Goal: Find specific page/section: Find specific page/section

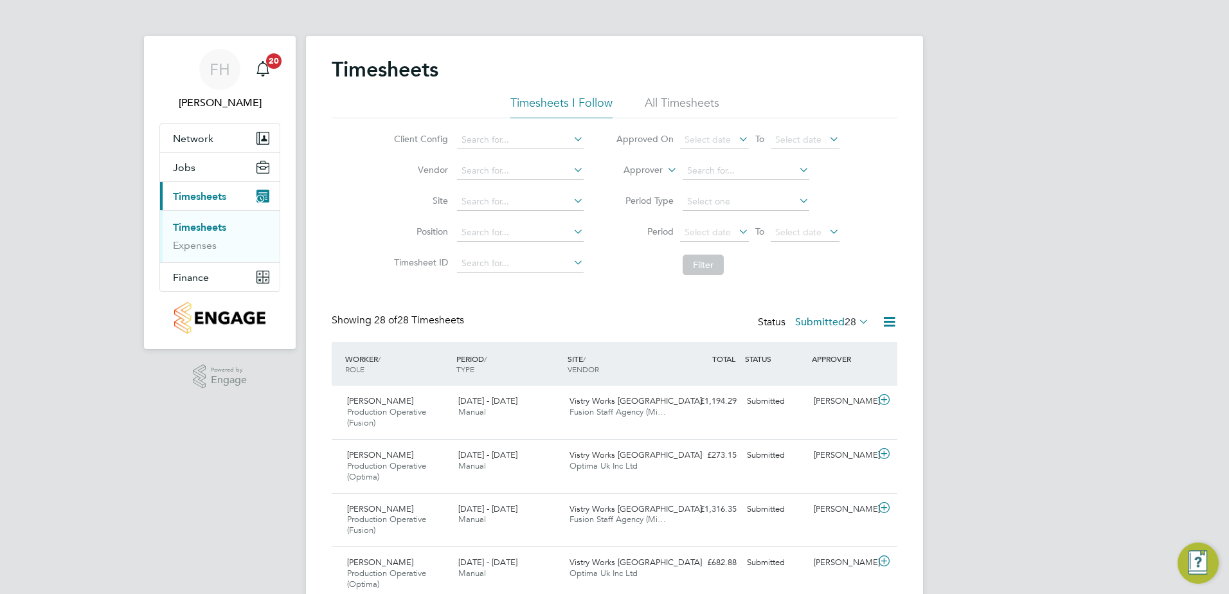
click at [571, 175] on icon at bounding box center [571, 170] width 0 height 18
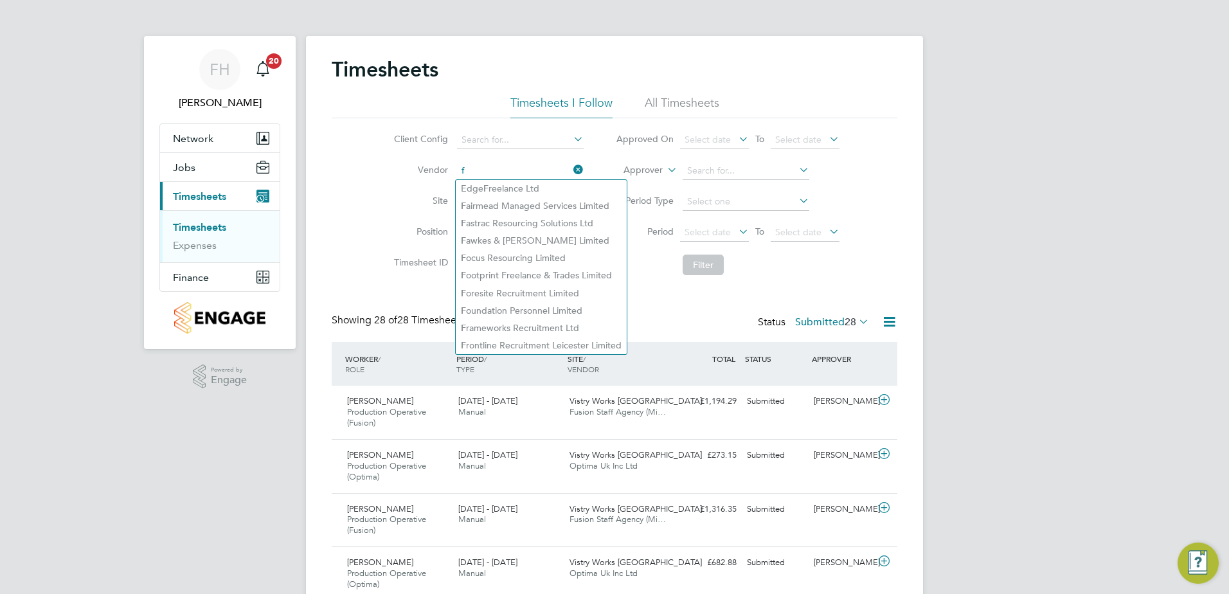
type input "f"
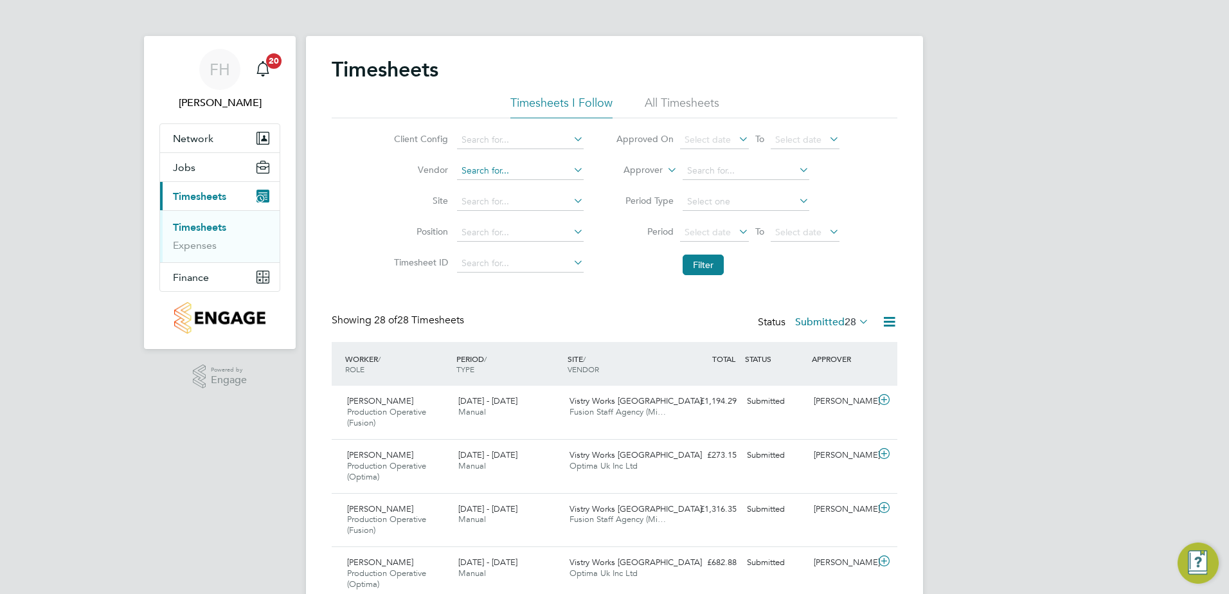
click at [541, 170] on input at bounding box center [520, 171] width 127 height 18
click at [555, 188] on li "Fusion Staff Agency (Midlands) Limited" at bounding box center [540, 188] width 169 height 17
type input "Fusion Staff Agency (Midlands) Limited"
click at [692, 265] on button "Filter" at bounding box center [703, 265] width 41 height 21
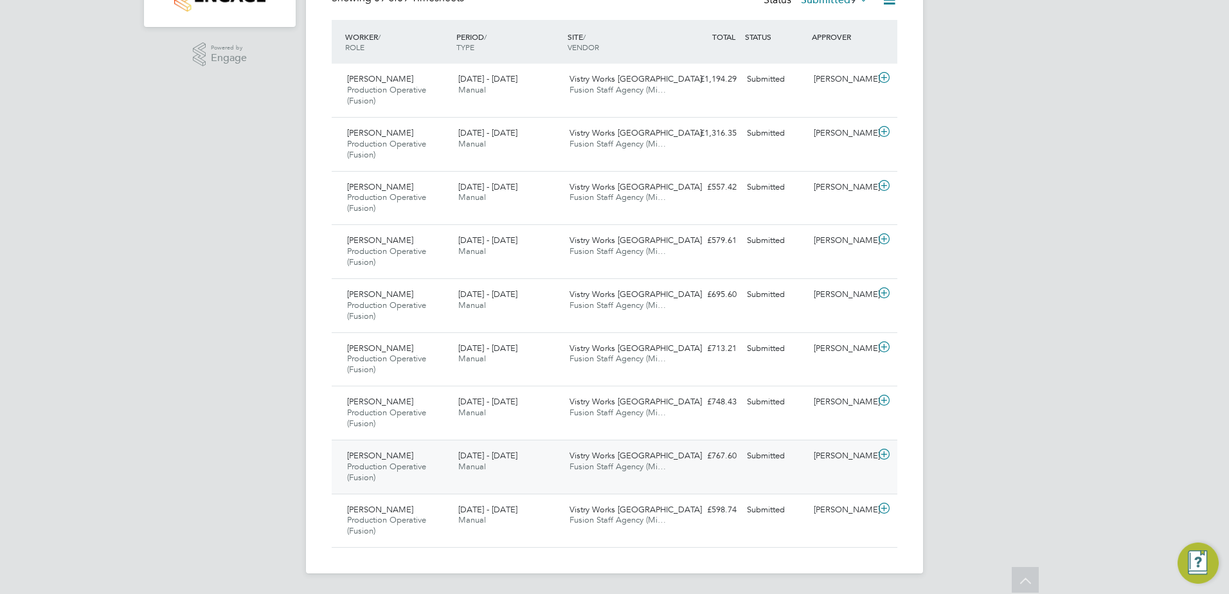
click at [883, 454] on icon at bounding box center [884, 454] width 16 height 10
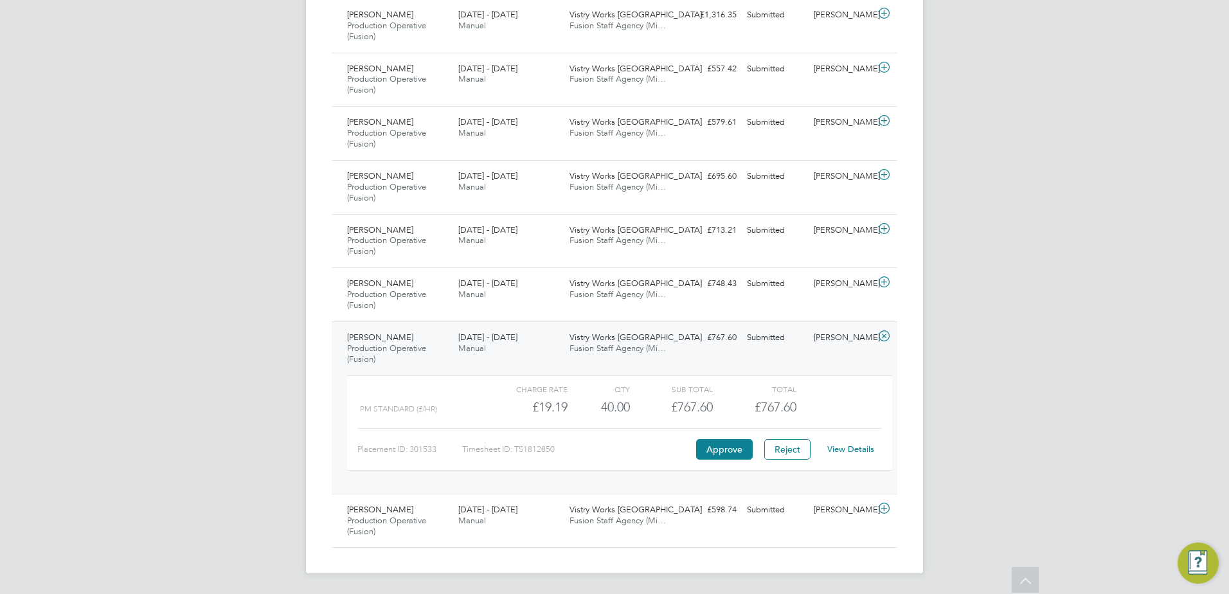
click at [1067, 355] on div "FH [PERSON_NAME] Notifications 20 Applications: Network Team Members Sites Work…" at bounding box center [614, 77] width 1229 height 1034
click at [886, 335] on icon at bounding box center [884, 336] width 16 height 10
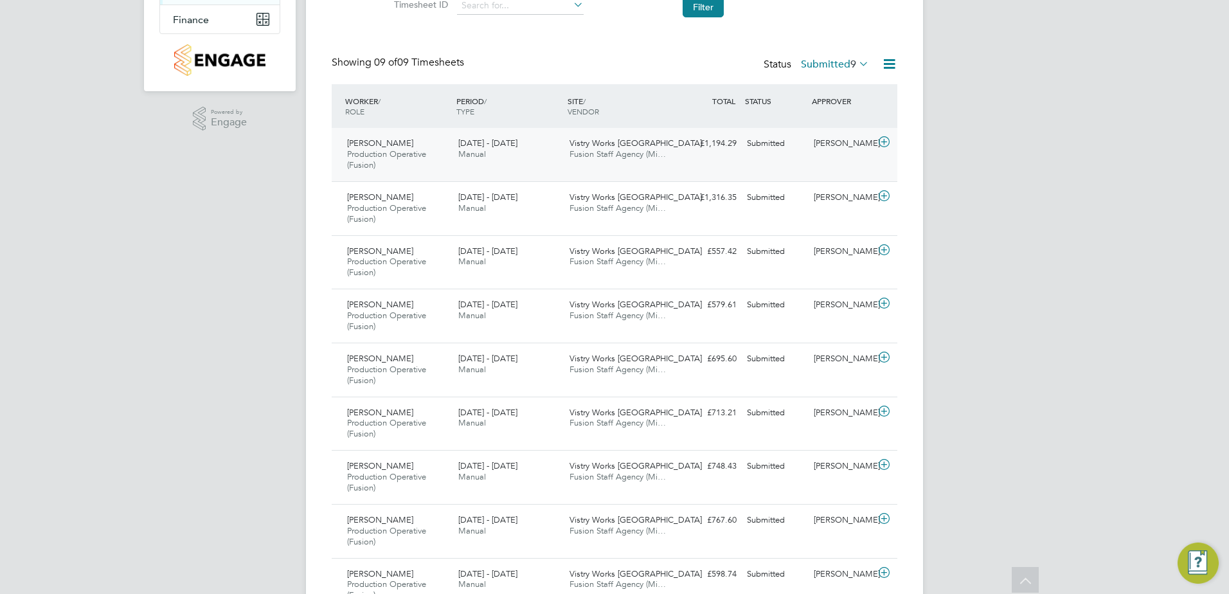
click at [889, 140] on icon at bounding box center [884, 142] width 16 height 10
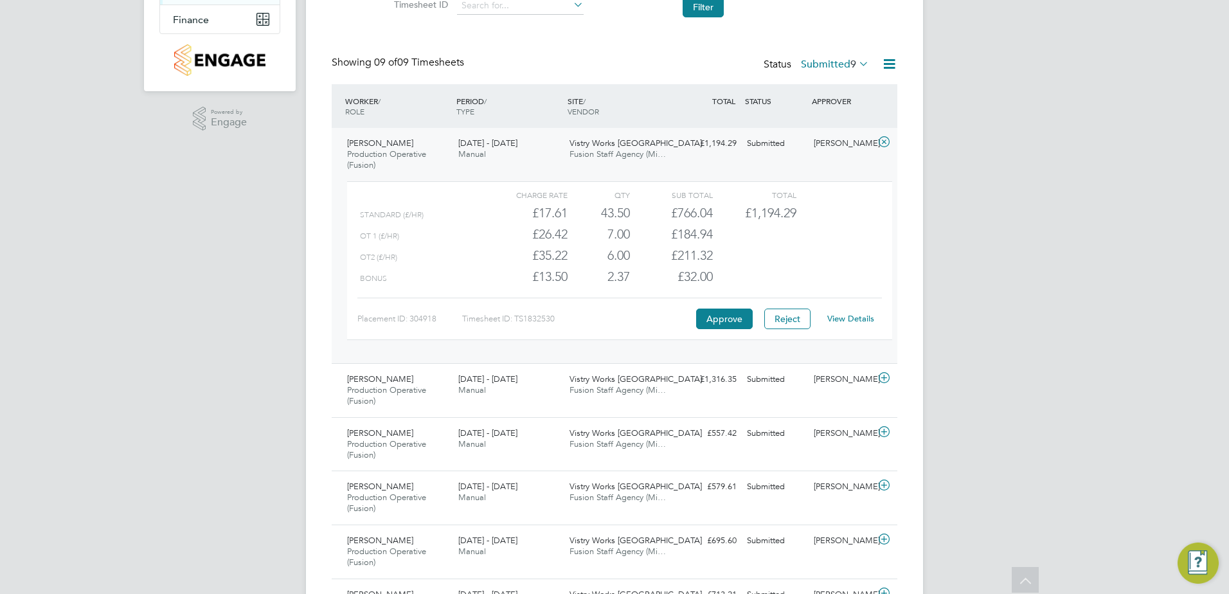
click at [803, 262] on div "OT2 (£/HR) £35.22 6 6.00 6 £211.32" at bounding box center [619, 255] width 545 height 21
click at [854, 245] on div "OT2 (£/HR) £35.22 6 6.00 6 £211.32" at bounding box center [619, 255] width 545 height 21
click at [887, 140] on icon at bounding box center [884, 142] width 16 height 10
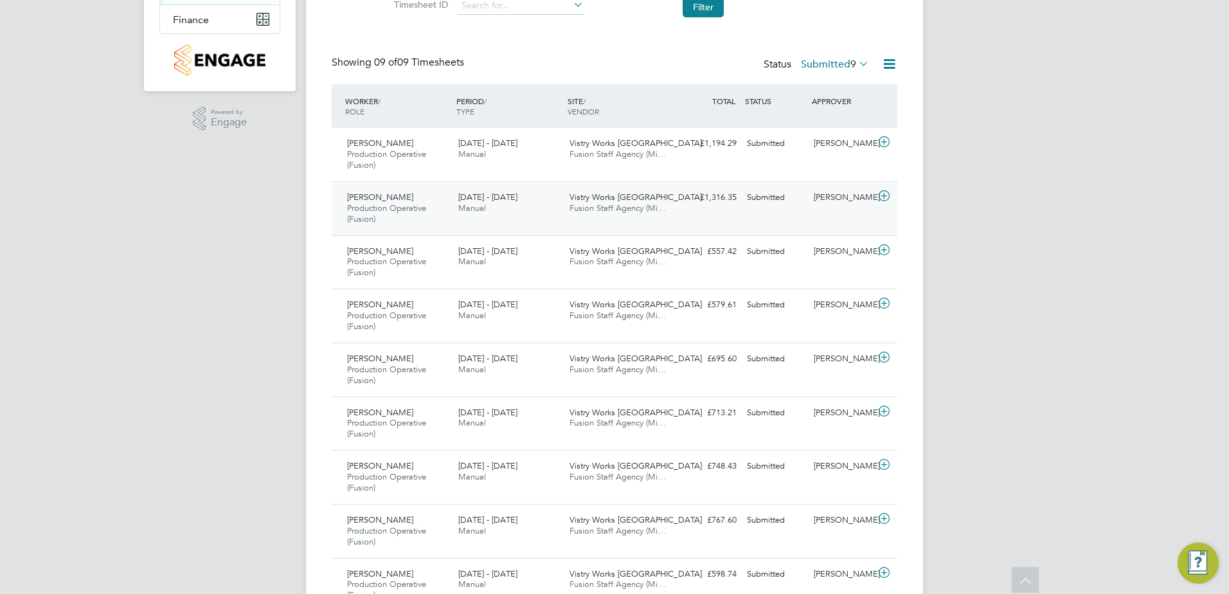
click at [885, 195] on icon at bounding box center [884, 196] width 16 height 10
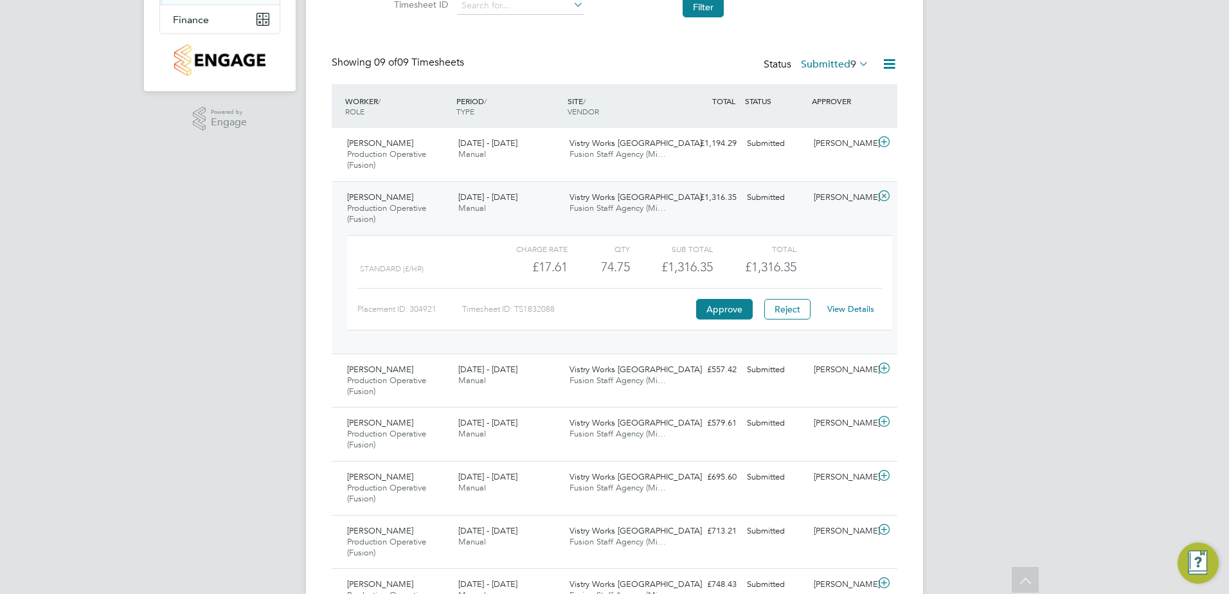
click at [1010, 175] on div "FH [PERSON_NAME] Notifications 20 Applications: Network Team Members Sites Work…" at bounding box center [614, 259] width 1229 height 1034
click at [883, 199] on icon at bounding box center [884, 196] width 16 height 10
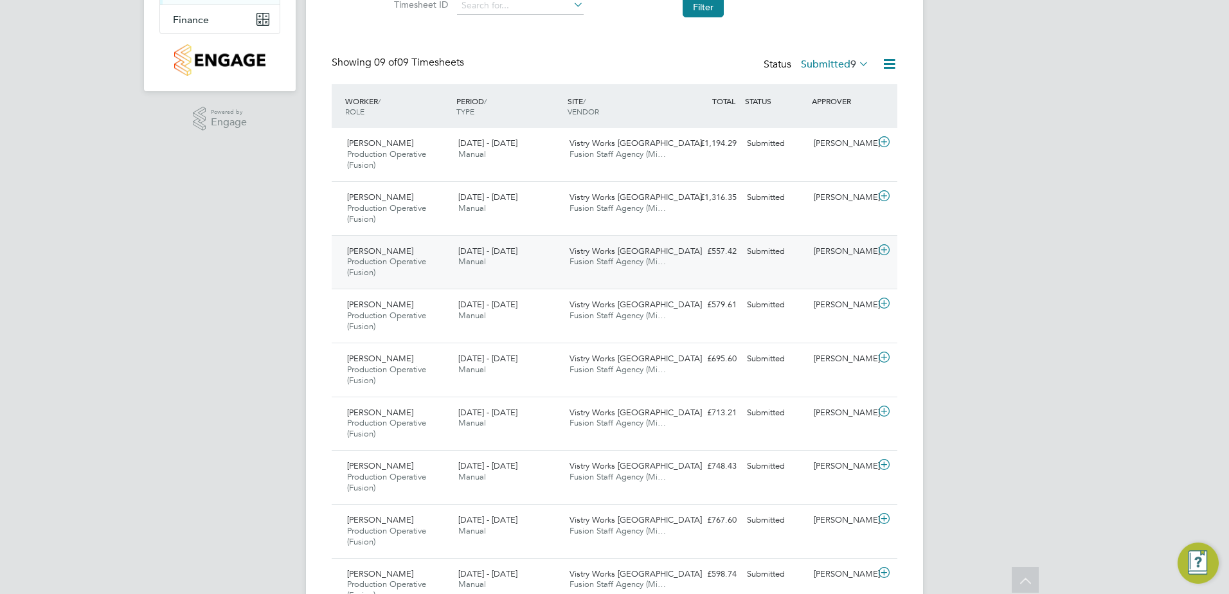
click at [887, 251] on icon at bounding box center [884, 250] width 16 height 10
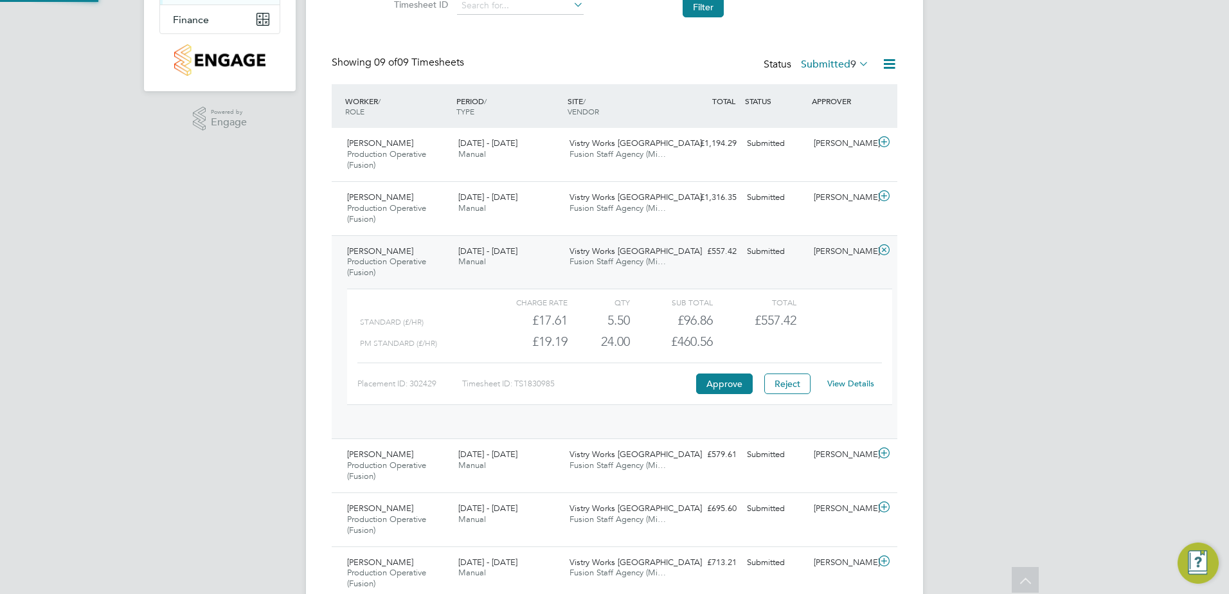
scroll to position [22, 125]
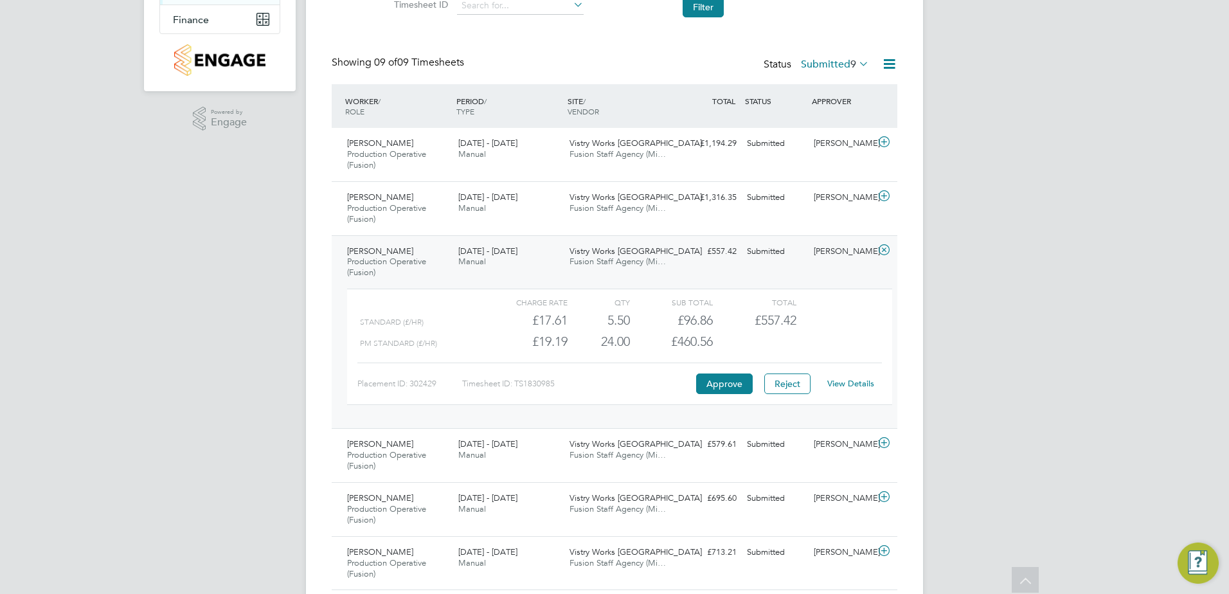
click at [882, 246] on icon at bounding box center [884, 250] width 16 height 10
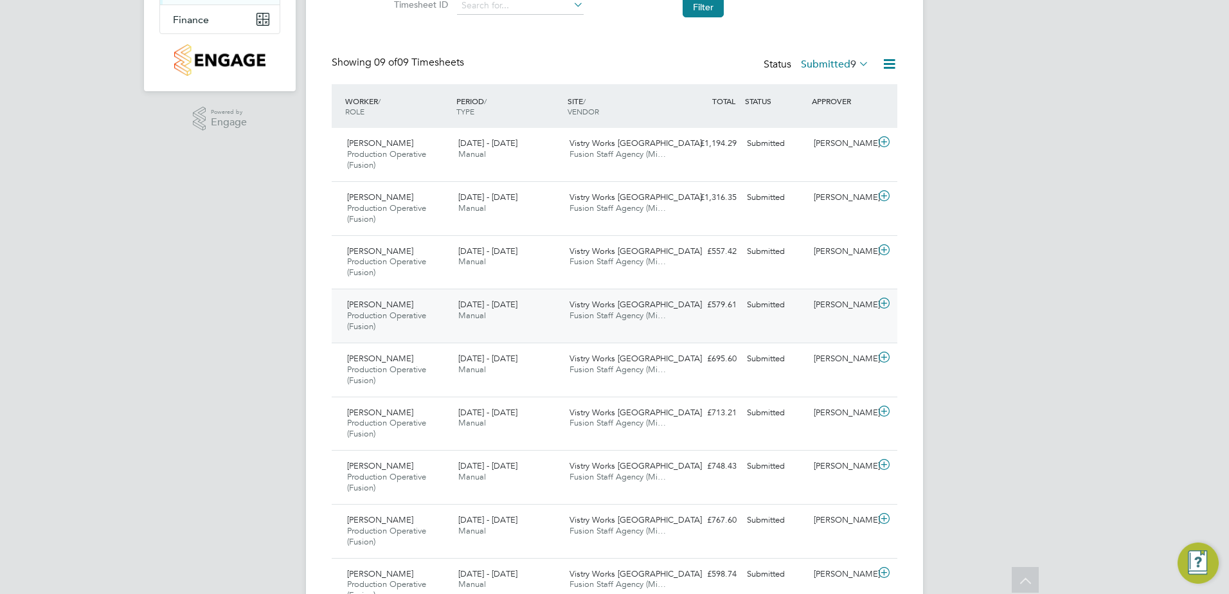
click at [884, 302] on icon at bounding box center [884, 303] width 16 height 10
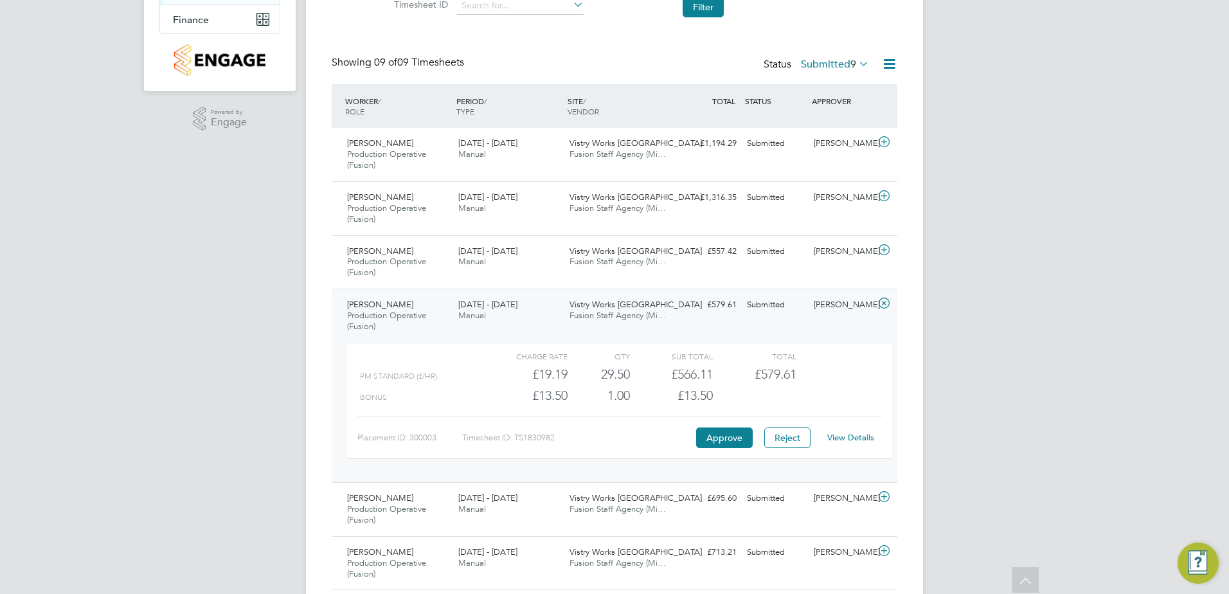
click at [882, 305] on icon at bounding box center [884, 303] width 16 height 10
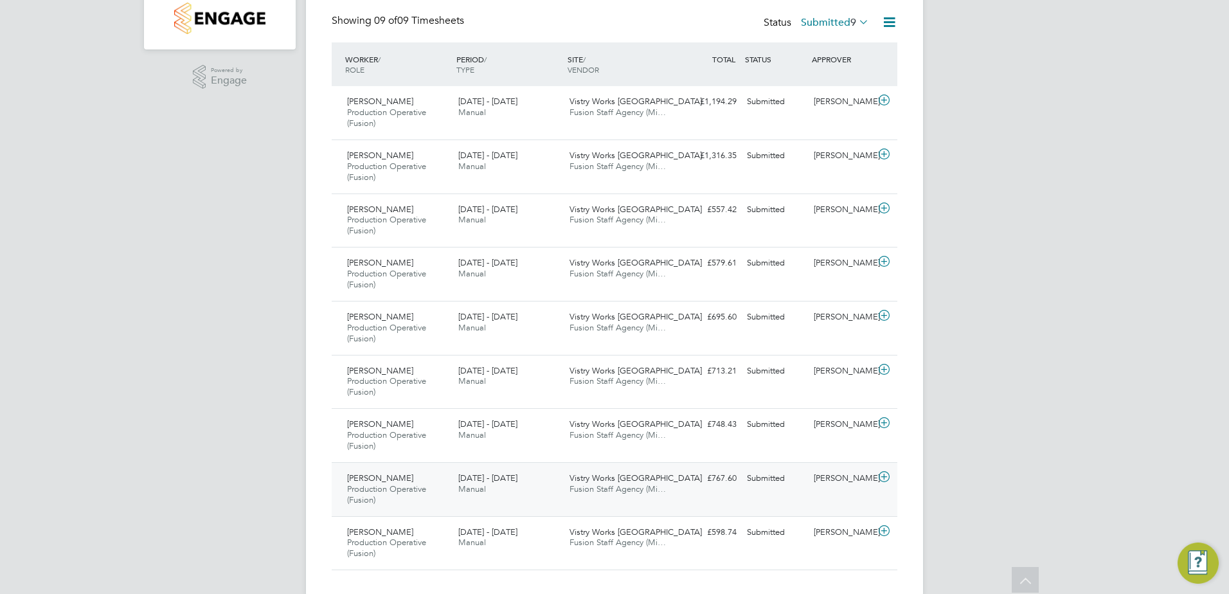
scroll to position [322, 0]
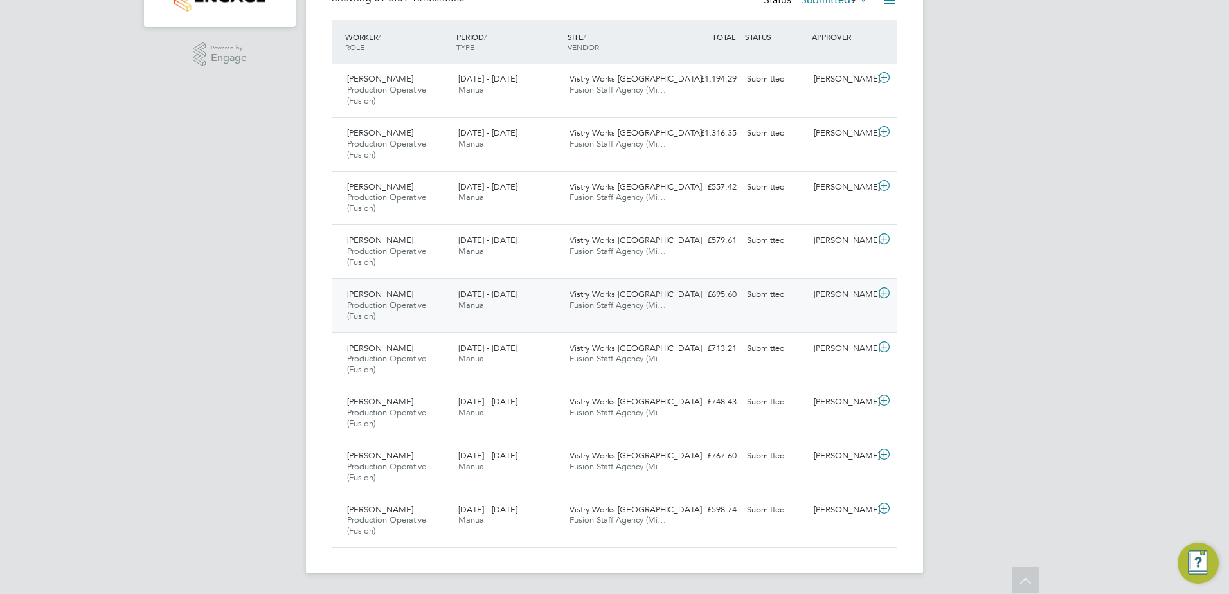
click at [884, 293] on icon at bounding box center [884, 293] width 16 height 10
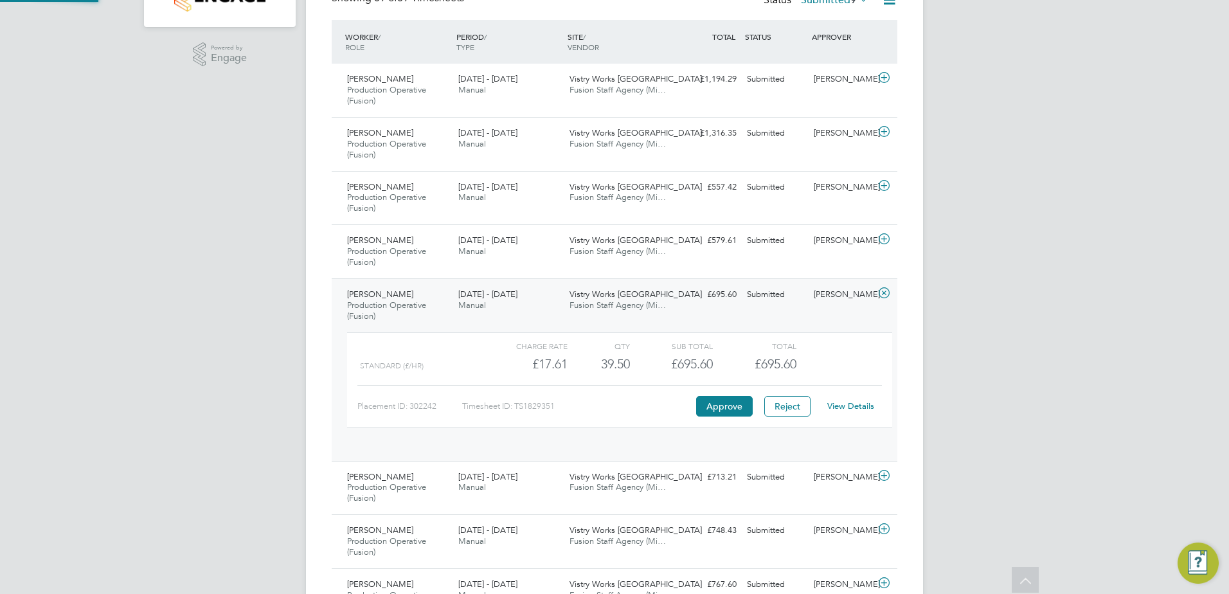
scroll to position [22, 125]
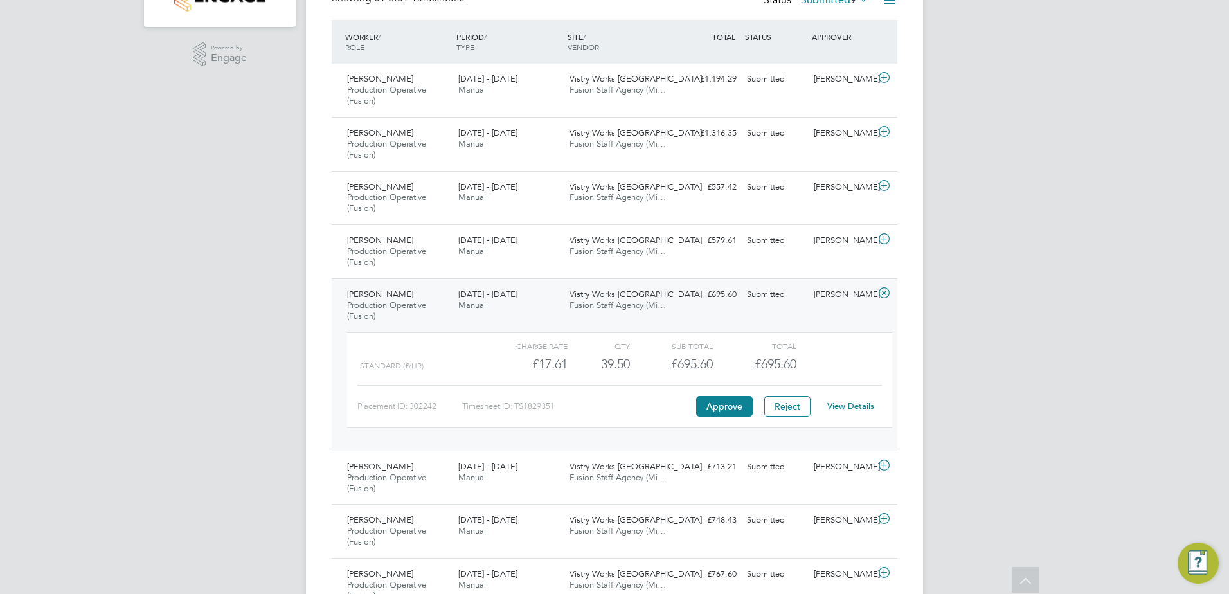
click at [884, 293] on icon at bounding box center [884, 293] width 16 height 10
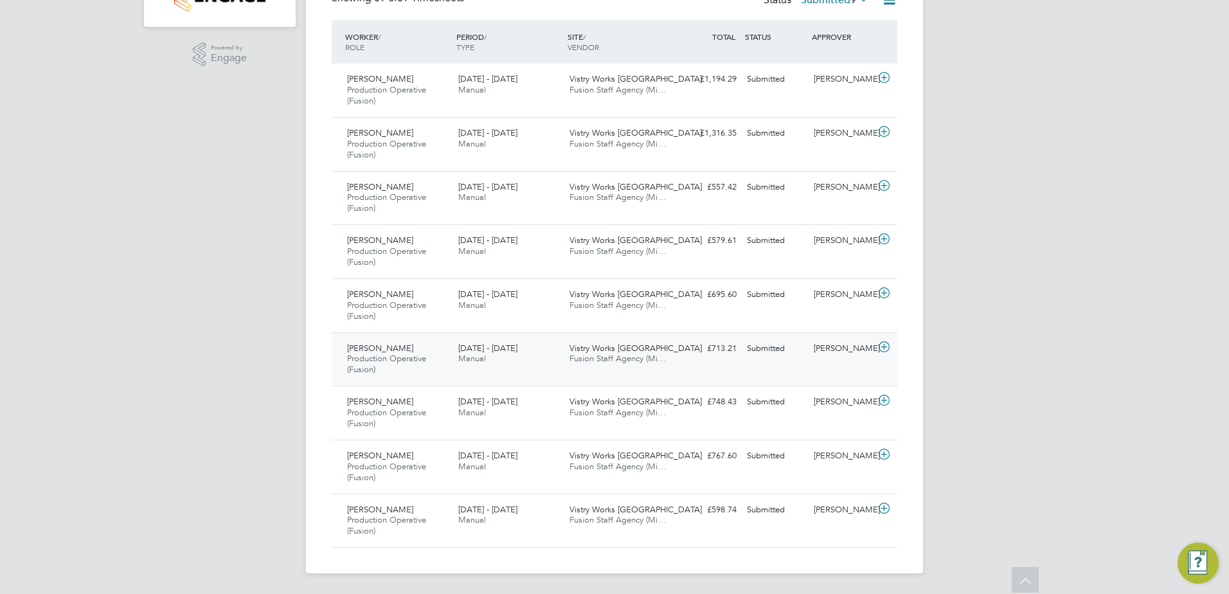
click at [881, 348] on icon at bounding box center [884, 347] width 16 height 10
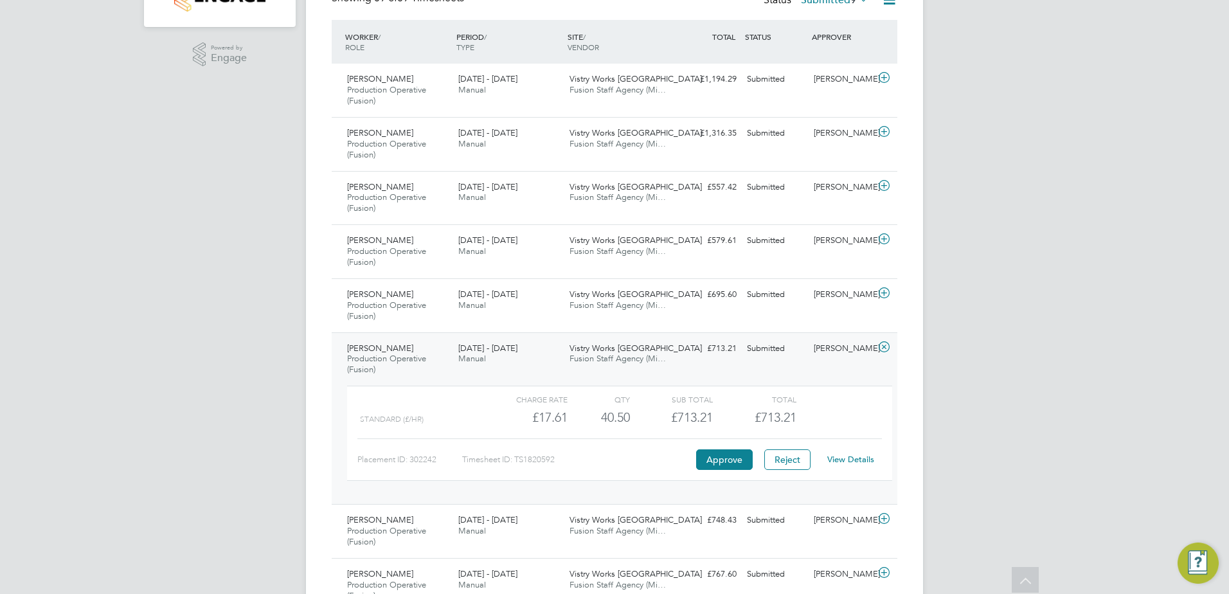
click at [883, 349] on icon at bounding box center [884, 347] width 16 height 10
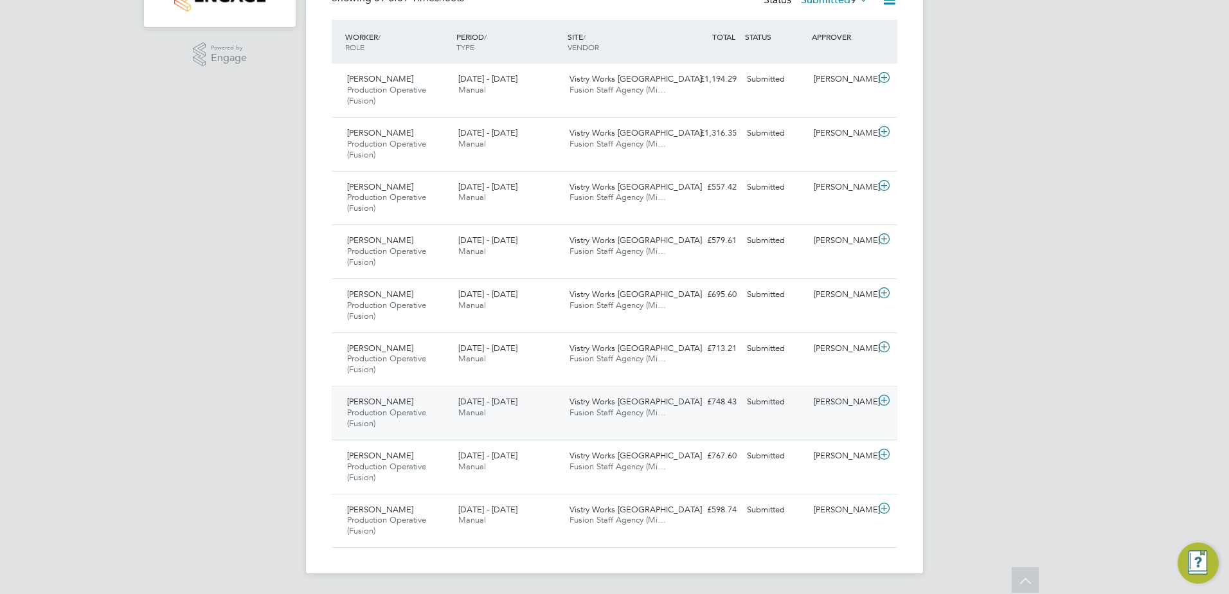
click at [885, 400] on icon at bounding box center [884, 400] width 16 height 10
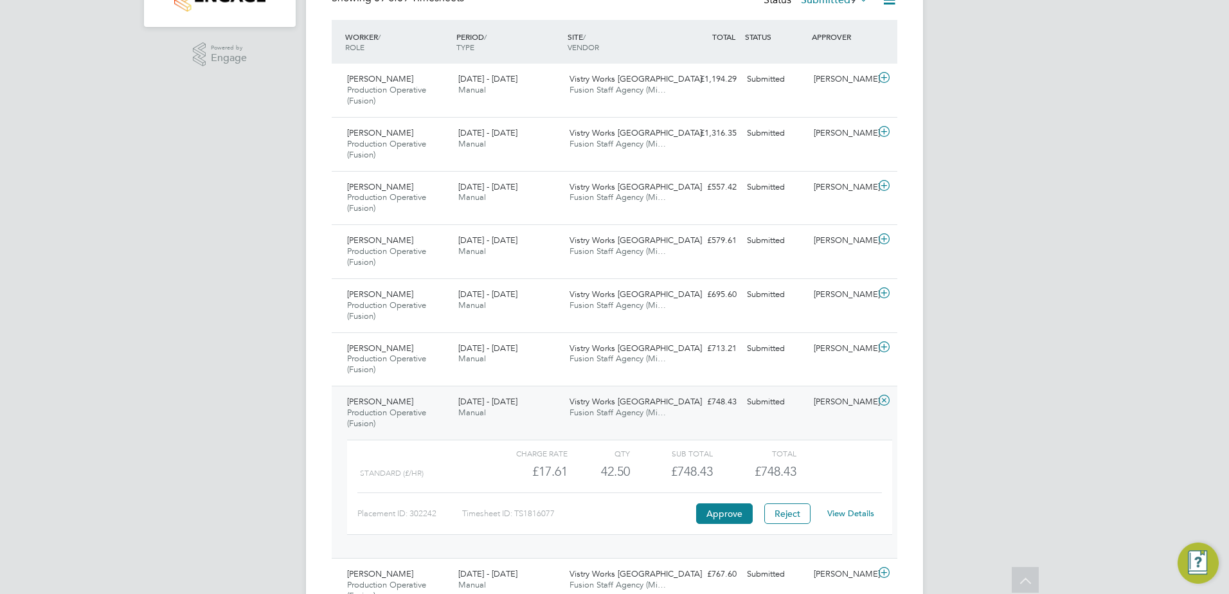
click at [885, 402] on icon at bounding box center [884, 400] width 16 height 10
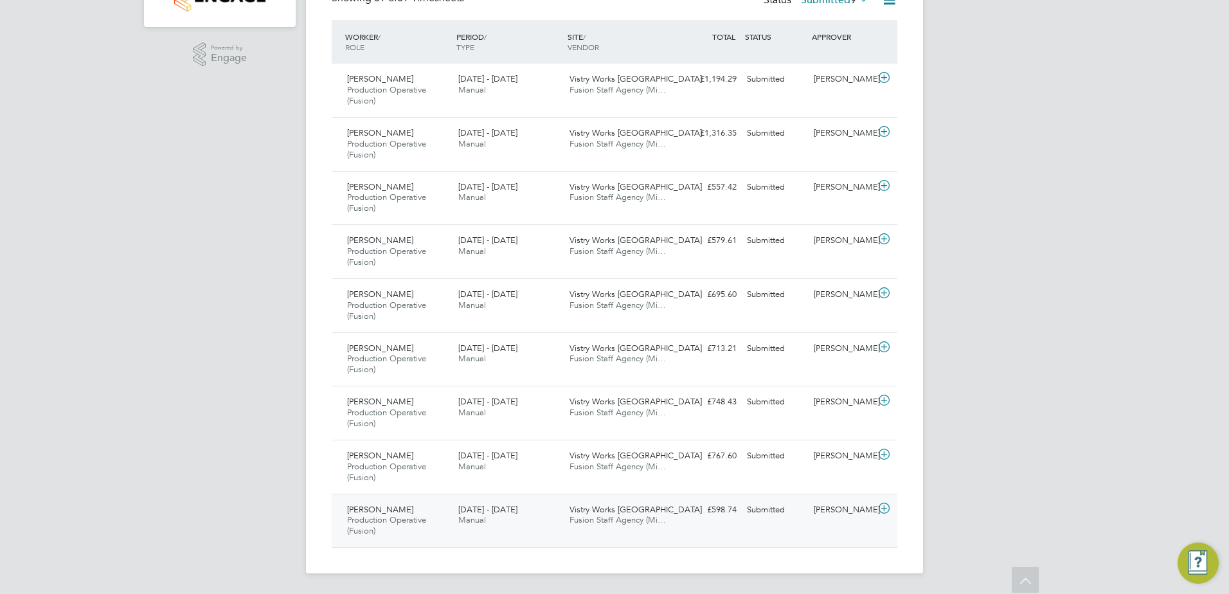
click at [890, 509] on icon at bounding box center [884, 508] width 16 height 10
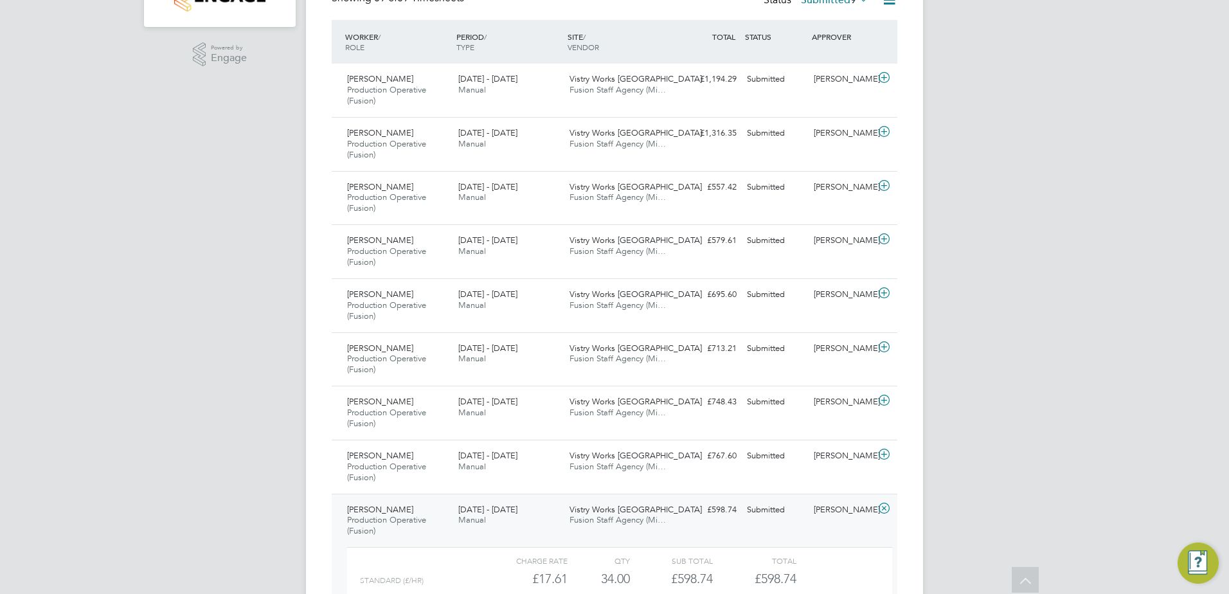
scroll to position [386, 0]
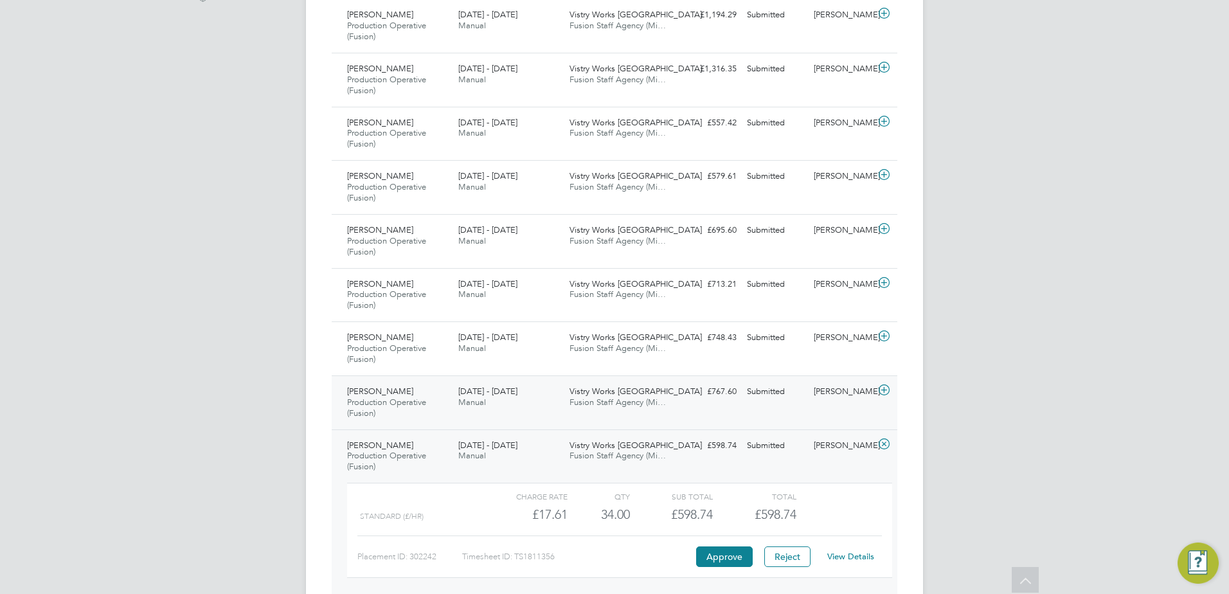
click at [886, 394] on icon at bounding box center [884, 390] width 16 height 10
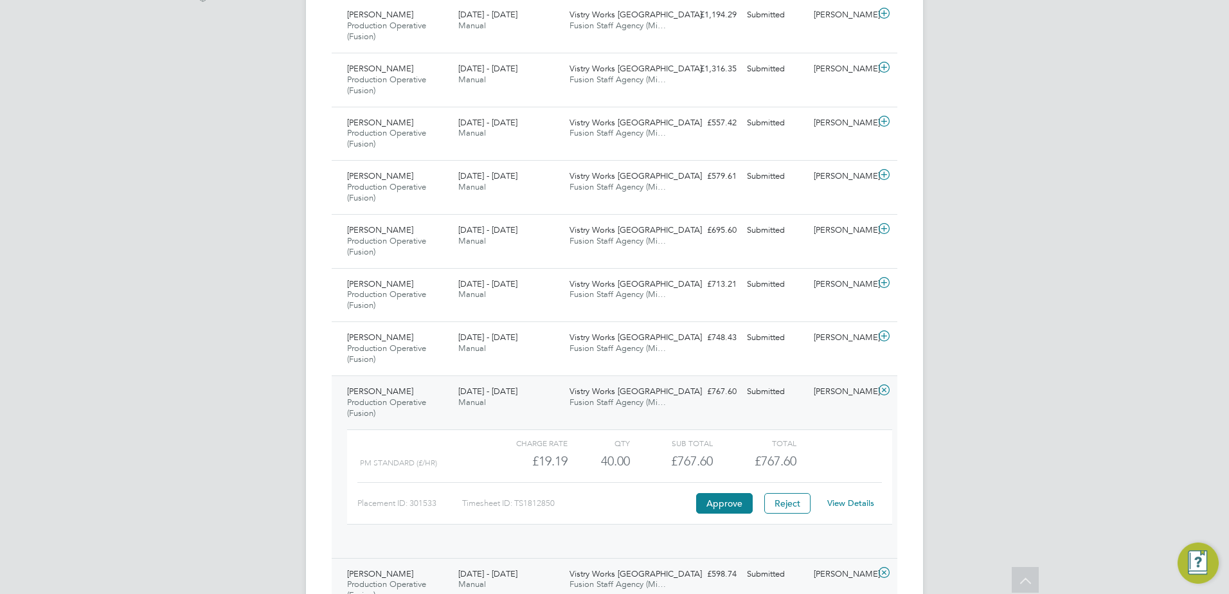
scroll to position [22, 125]
click at [1103, 193] on div "FH [PERSON_NAME] Notifications 20 Applications: Network Team Members Sites Work…" at bounding box center [614, 190] width 1229 height 1153
click at [995, 486] on div "FH [PERSON_NAME] Notifications 20 Applications: Network Team Members Sites Work…" at bounding box center [614, 190] width 1229 height 1153
click at [953, 420] on div "FH [PERSON_NAME] Notifications 20 Applications: Network Team Members Sites Work…" at bounding box center [614, 190] width 1229 height 1153
